Goal: Information Seeking & Learning: Learn about a topic

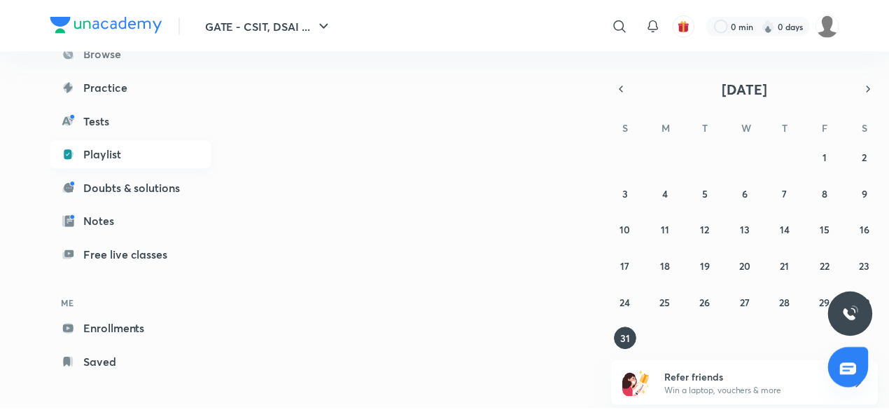
scroll to position [153, 0]
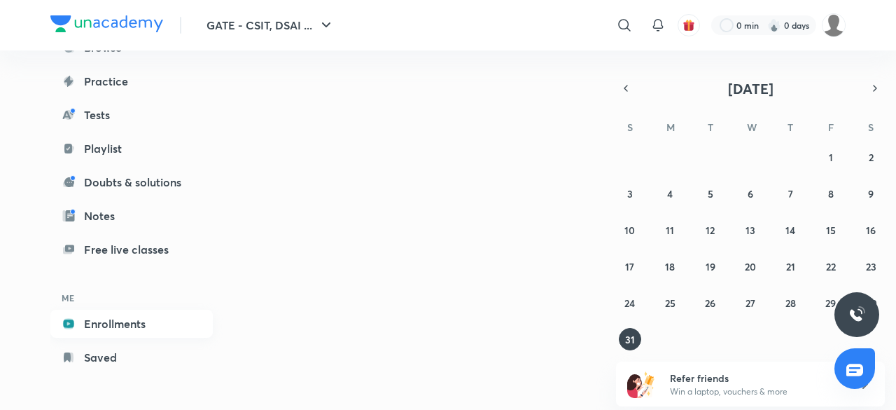
click at [119, 335] on link "Enrollments" at bounding box center [131, 323] width 162 height 28
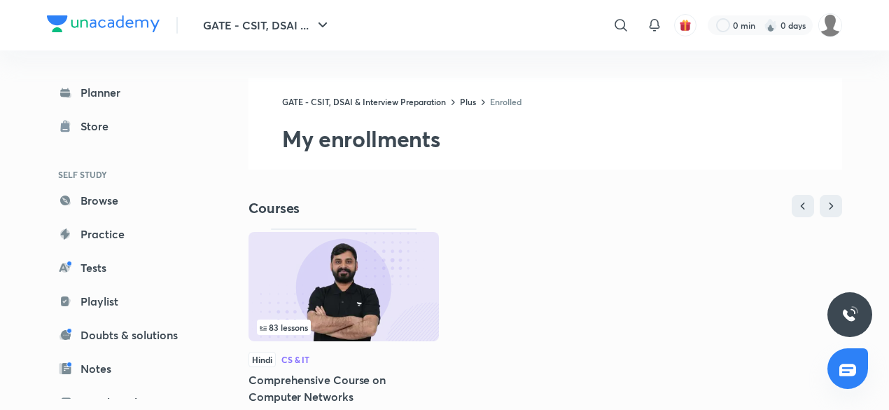
scroll to position [60, 0]
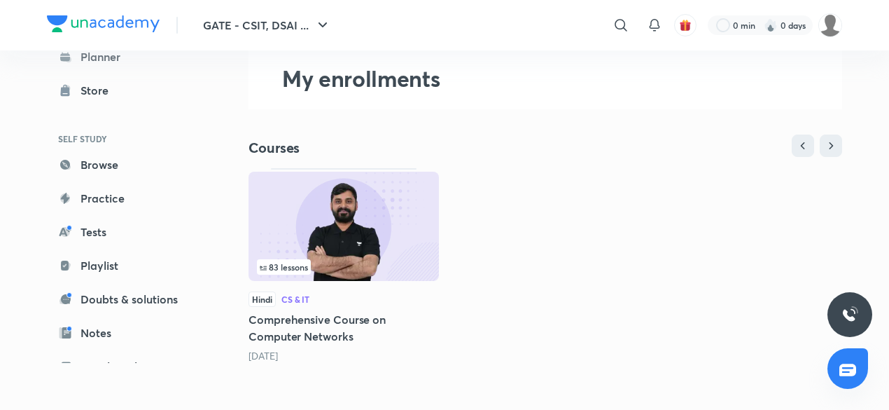
click at [305, 232] on img at bounding box center [344, 226] width 190 height 109
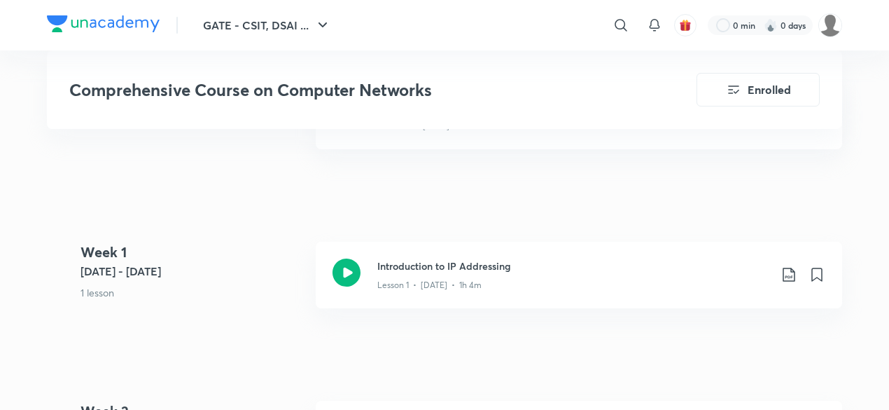
scroll to position [560, 0]
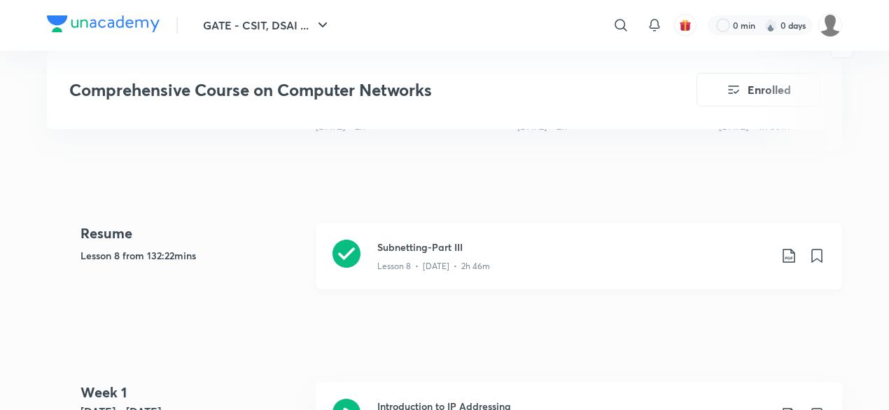
click at [346, 252] on icon at bounding box center [347, 253] width 28 height 28
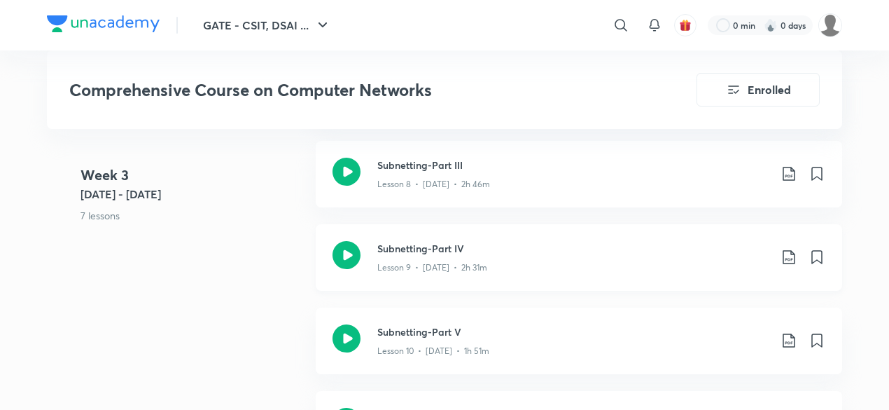
scroll to position [1602, 0]
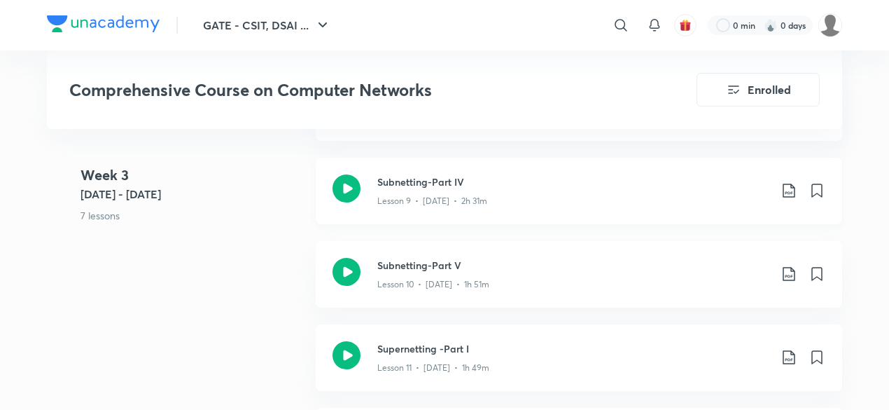
click at [787, 186] on icon at bounding box center [789, 190] width 17 height 17
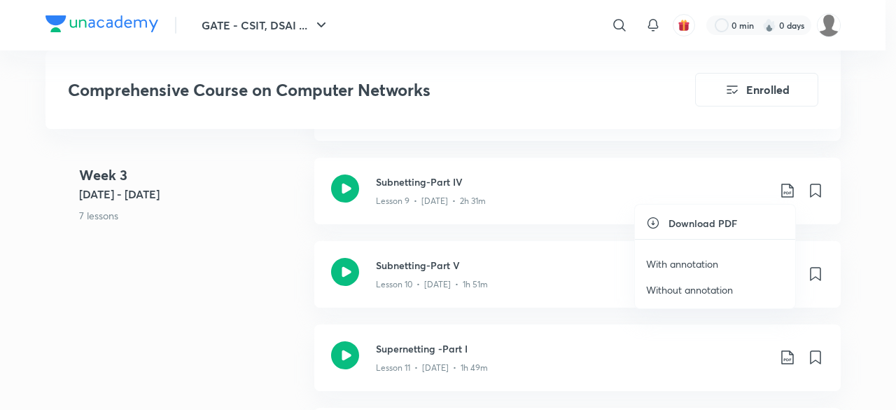
click at [673, 257] on p "With annotation" at bounding box center [682, 263] width 72 height 15
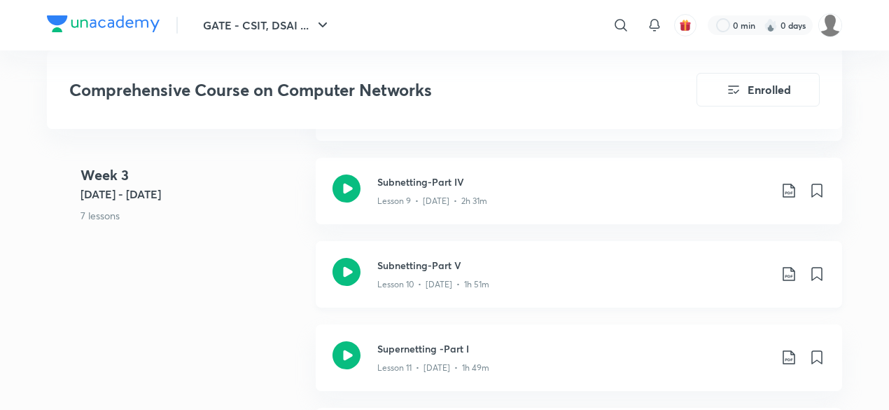
click at [788, 271] on icon at bounding box center [789, 273] width 17 height 17
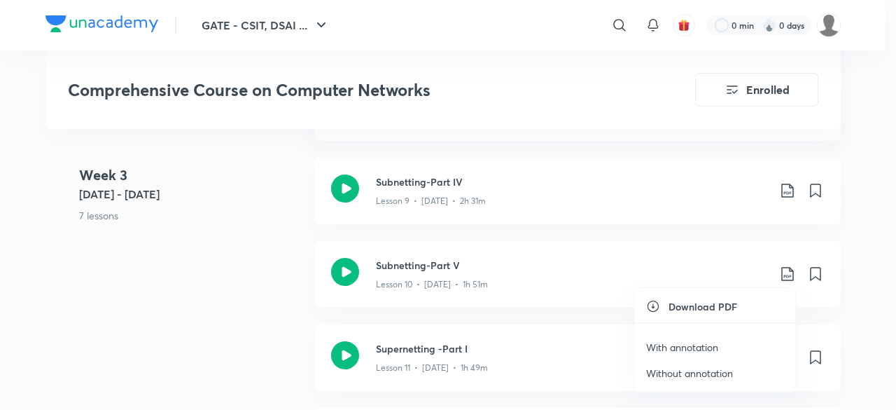
click at [678, 342] on p "With annotation" at bounding box center [682, 347] width 72 height 15
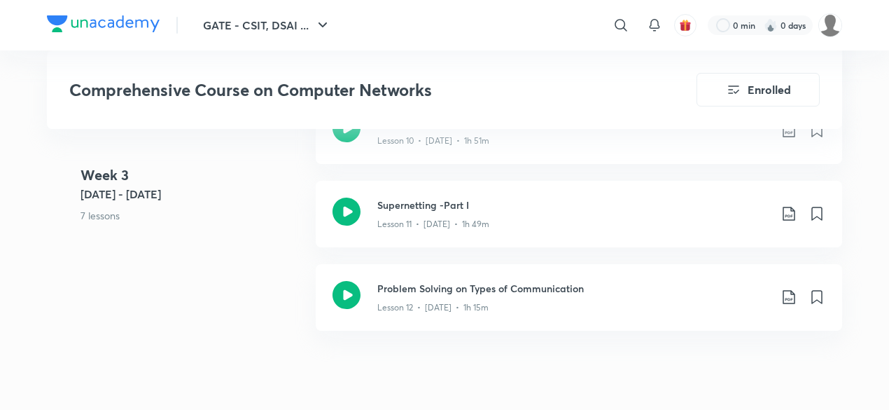
scroll to position [1747, 0]
click at [790, 209] on icon at bounding box center [789, 212] width 17 height 17
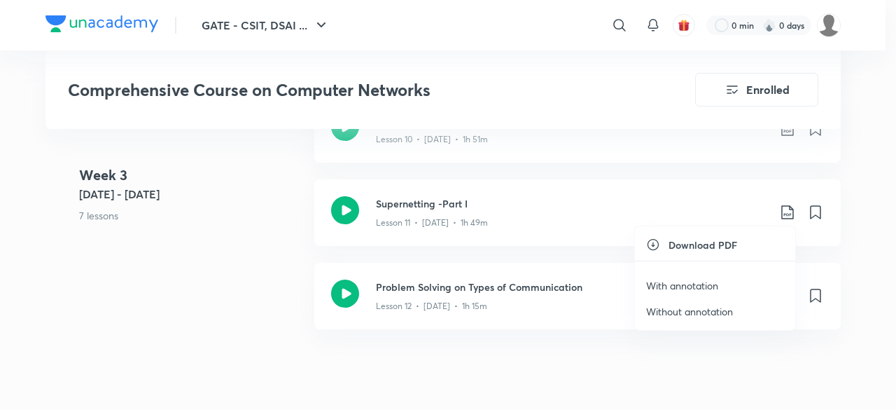
click at [695, 285] on p "With annotation" at bounding box center [682, 285] width 72 height 15
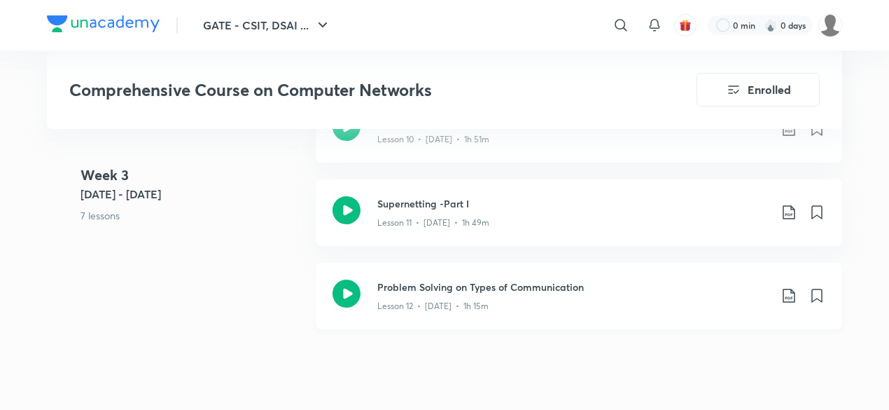
click at [789, 295] on icon at bounding box center [789, 295] width 12 height 14
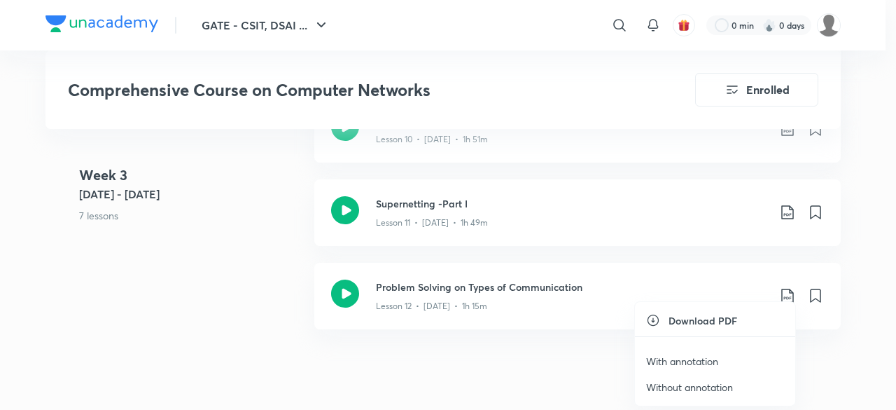
click at [699, 357] on p "With annotation" at bounding box center [682, 361] width 72 height 15
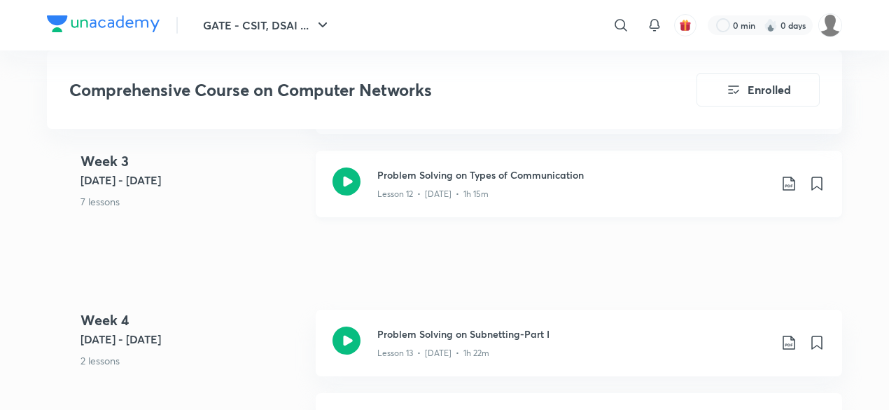
scroll to position [1968, 0]
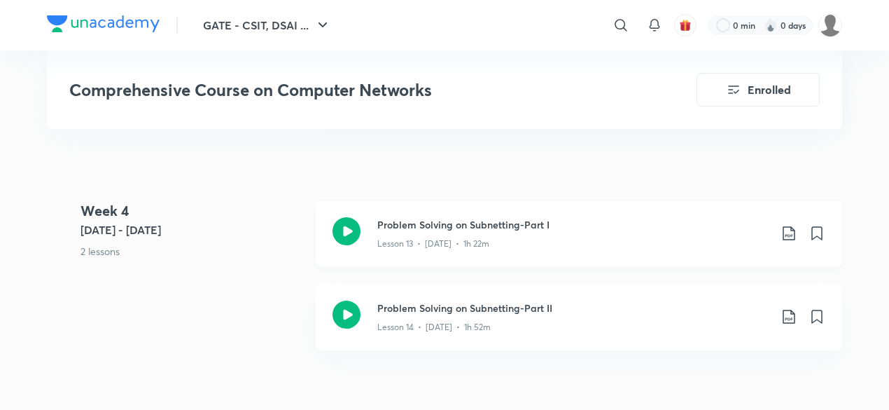
click at [795, 226] on icon at bounding box center [789, 233] width 17 height 17
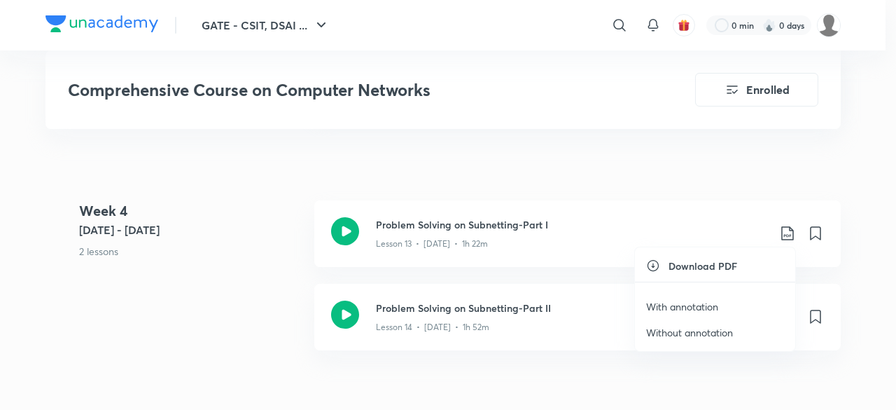
click at [567, 379] on div at bounding box center [448, 205] width 896 height 410
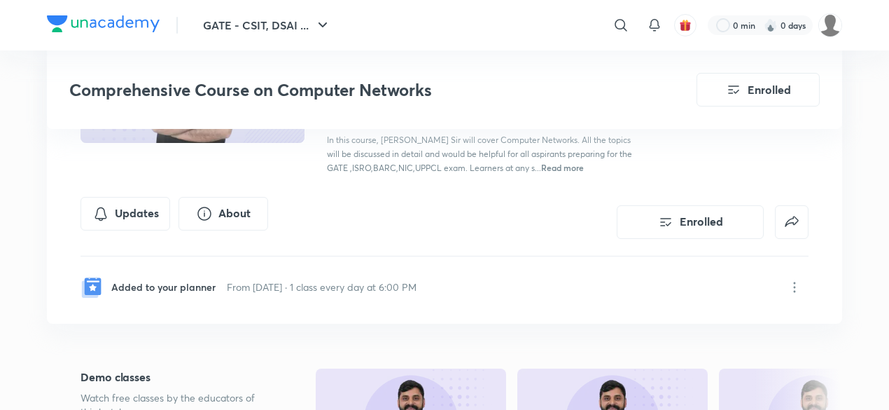
scroll to position [0, 0]
